Goal: Find contact information: Find contact information

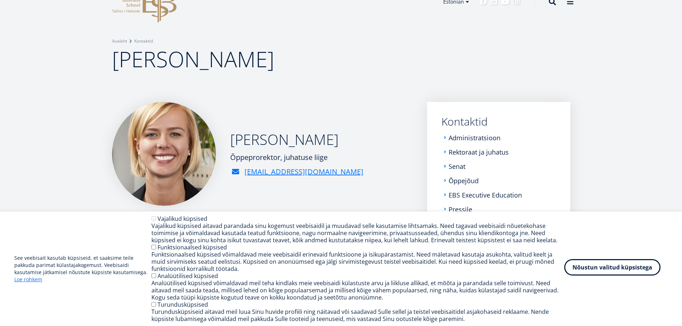
scroll to position [36, 0]
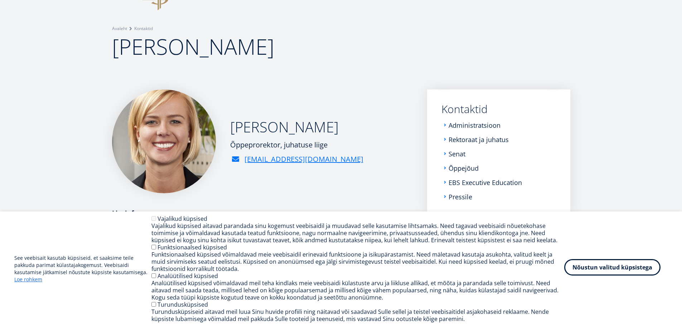
click at [622, 271] on button "Nõustun valitud küpsistega" at bounding box center [612, 267] width 96 height 16
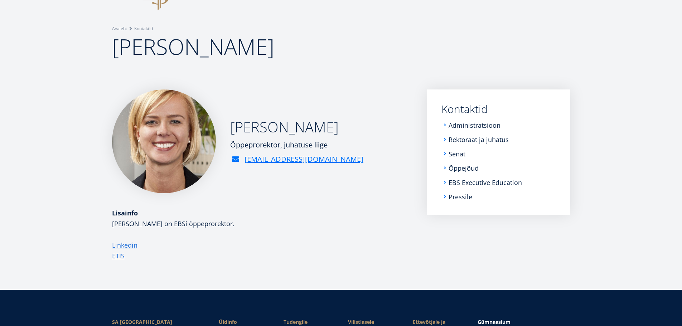
scroll to position [0, 0]
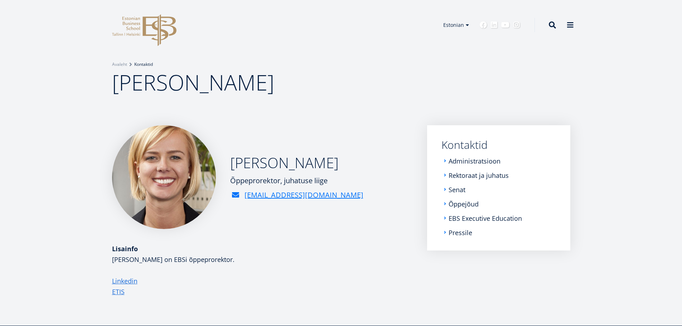
click at [143, 67] on link "Kontaktid" at bounding box center [143, 64] width 19 height 7
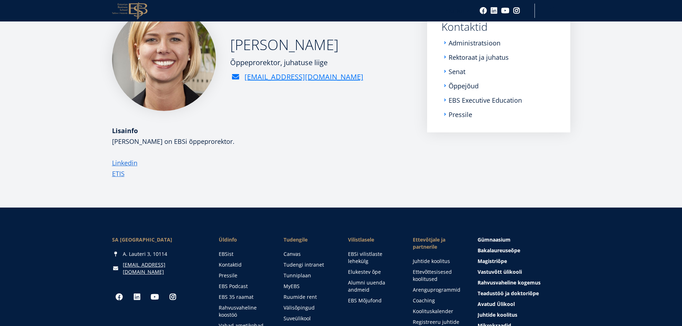
scroll to position [143, 0]
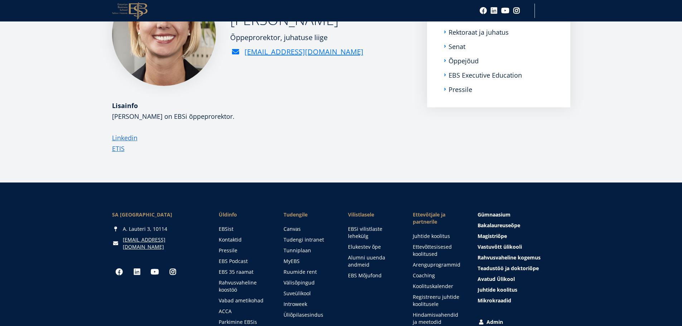
click at [222, 167] on article "[PERSON_NAME] Õppeprorektor, juhatuse liige [EMAIL_ADDRESS][DOMAIN_NAME] Lisain…" at bounding box center [341, 82] width 682 height 201
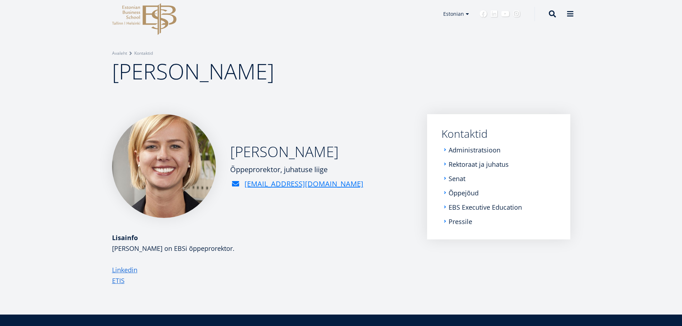
scroll to position [9, 0]
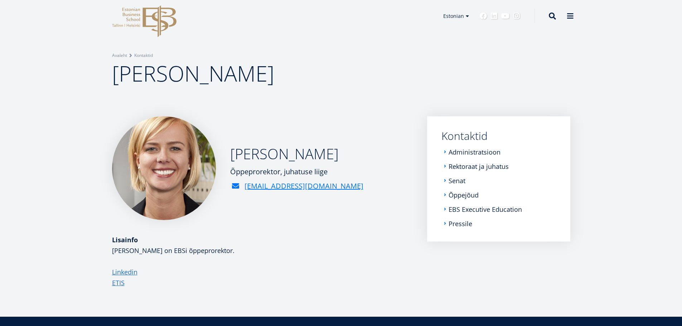
click at [448, 152] on li "Administratsioon" at bounding box center [499, 152] width 115 height 7
click at [475, 153] on link "Administratsioon" at bounding box center [475, 152] width 52 height 7
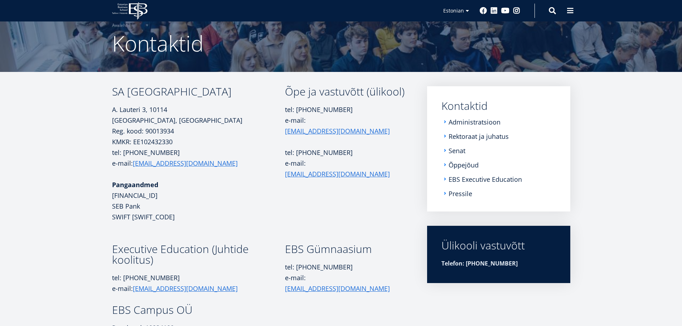
scroll to position [3, 0]
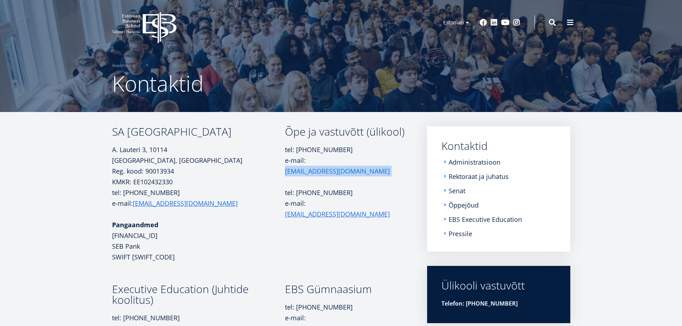
drag, startPoint x: 354, startPoint y: 171, endPoint x: 311, endPoint y: 172, distance: 43.3
click at [311, 172] on p "tel: +372 665 1325 e-mail: info@ebs.ee" at bounding box center [345, 160] width 121 height 32
copy p "info@ebs.ee"
click at [83, 233] on div "SA Estonian Business School A. Lauteri 3, 10114 Tallinn, Eesti Reg. kood: 90013…" at bounding box center [341, 260] width 516 height 269
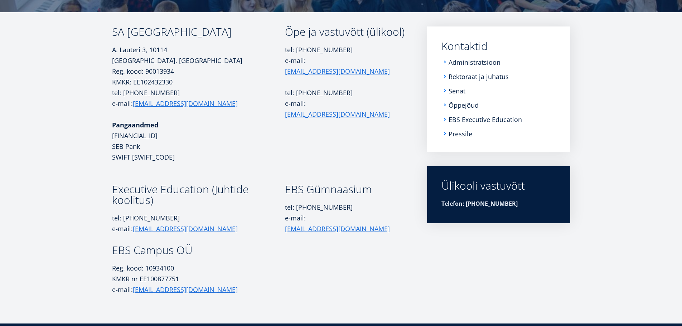
scroll to position [110, 0]
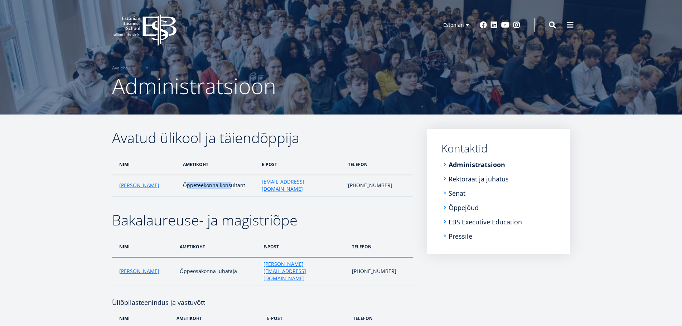
drag, startPoint x: 173, startPoint y: 181, endPoint x: 217, endPoint y: 182, distance: 43.3
click at [217, 182] on td "Õppeteekonna konsultant" at bounding box center [218, 185] width 79 height 21
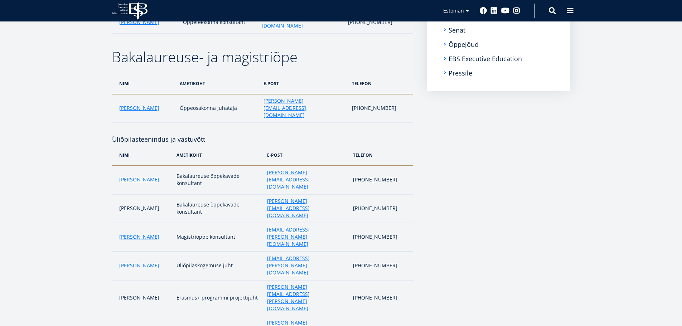
scroll to position [159, 0]
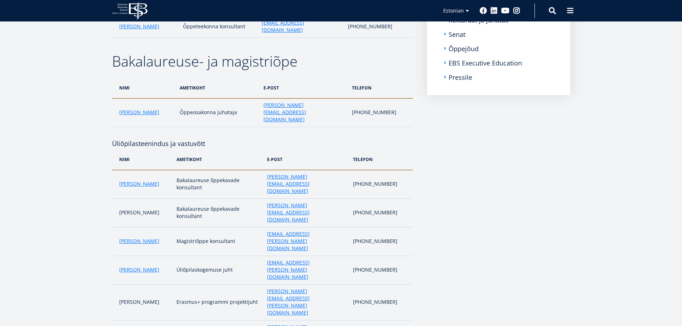
drag, startPoint x: 687, startPoint y: 160, endPoint x: 672, endPoint y: 66, distance: 94.9
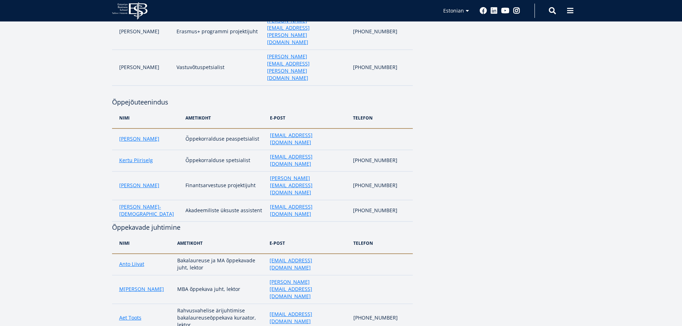
scroll to position [599, 0]
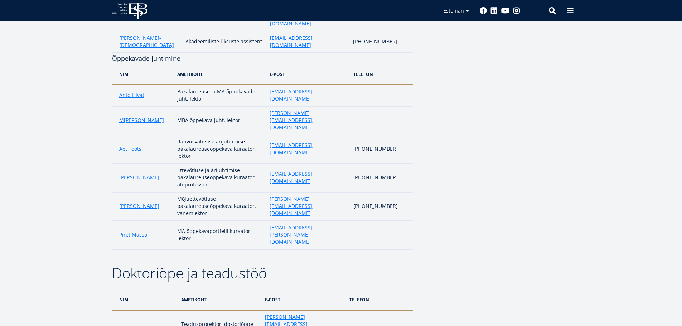
drag, startPoint x: 320, startPoint y: 164, endPoint x: 263, endPoint y: 164, distance: 56.9
copy link "sigrid.lainevee@ebs.ee"
